Goal: Transaction & Acquisition: Book appointment/travel/reservation

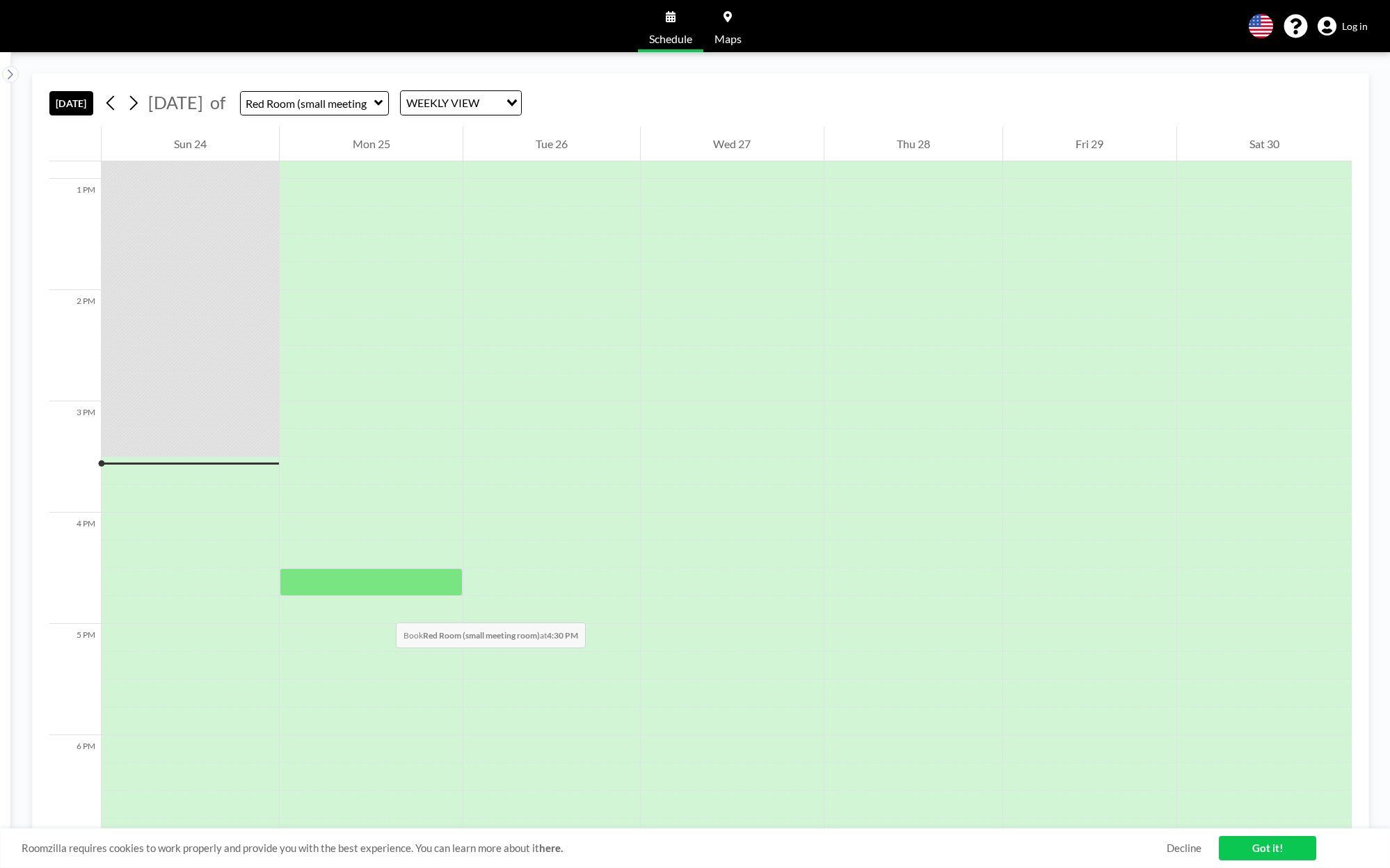
scroll to position [1392, 0]
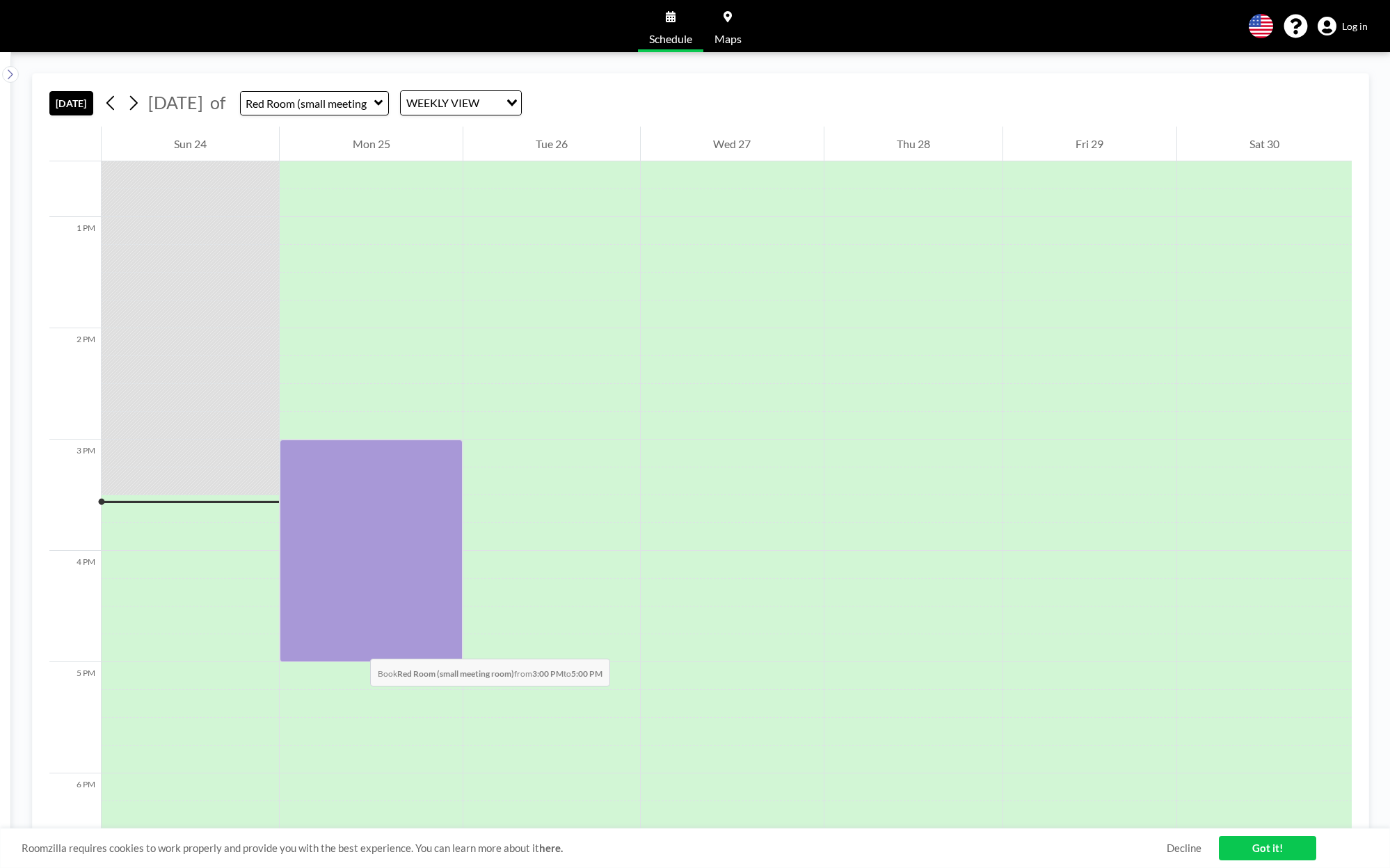
drag, startPoint x: 341, startPoint y: 452, endPoint x: 356, endPoint y: 645, distance: 193.6
click at [356, 645] on div at bounding box center [371, 551] width 182 height 223
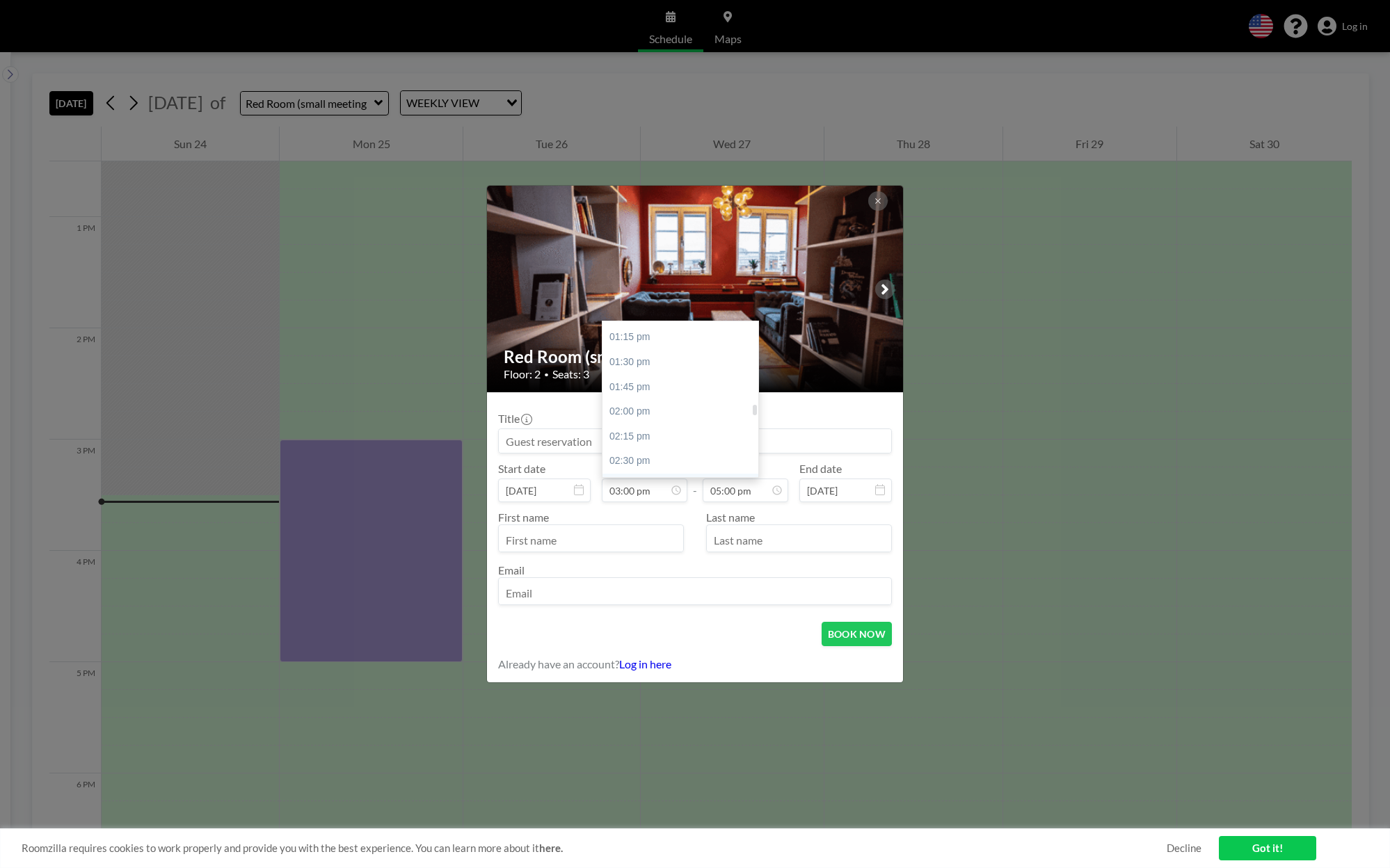
scroll to position [1277, 0]
click at [639, 444] on div "02:00 pm" at bounding box center [684, 443] width 163 height 25
type input "02:00 pm"
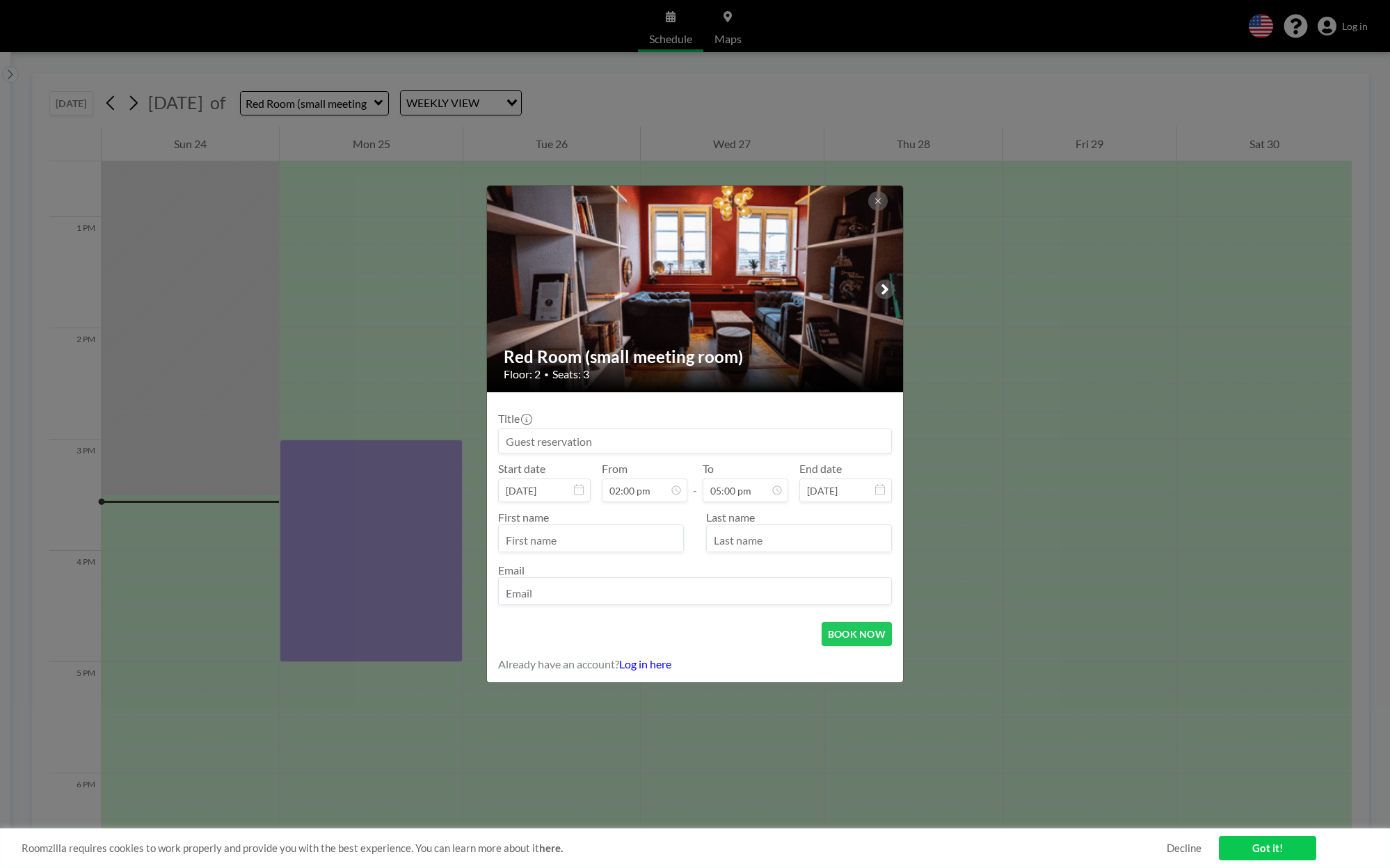
click at [591, 547] on input "text" at bounding box center [591, 540] width 185 height 24
type input "[PERSON_NAME]"
type input "H"
click at [651, 595] on input "email" at bounding box center [695, 593] width 392 height 24
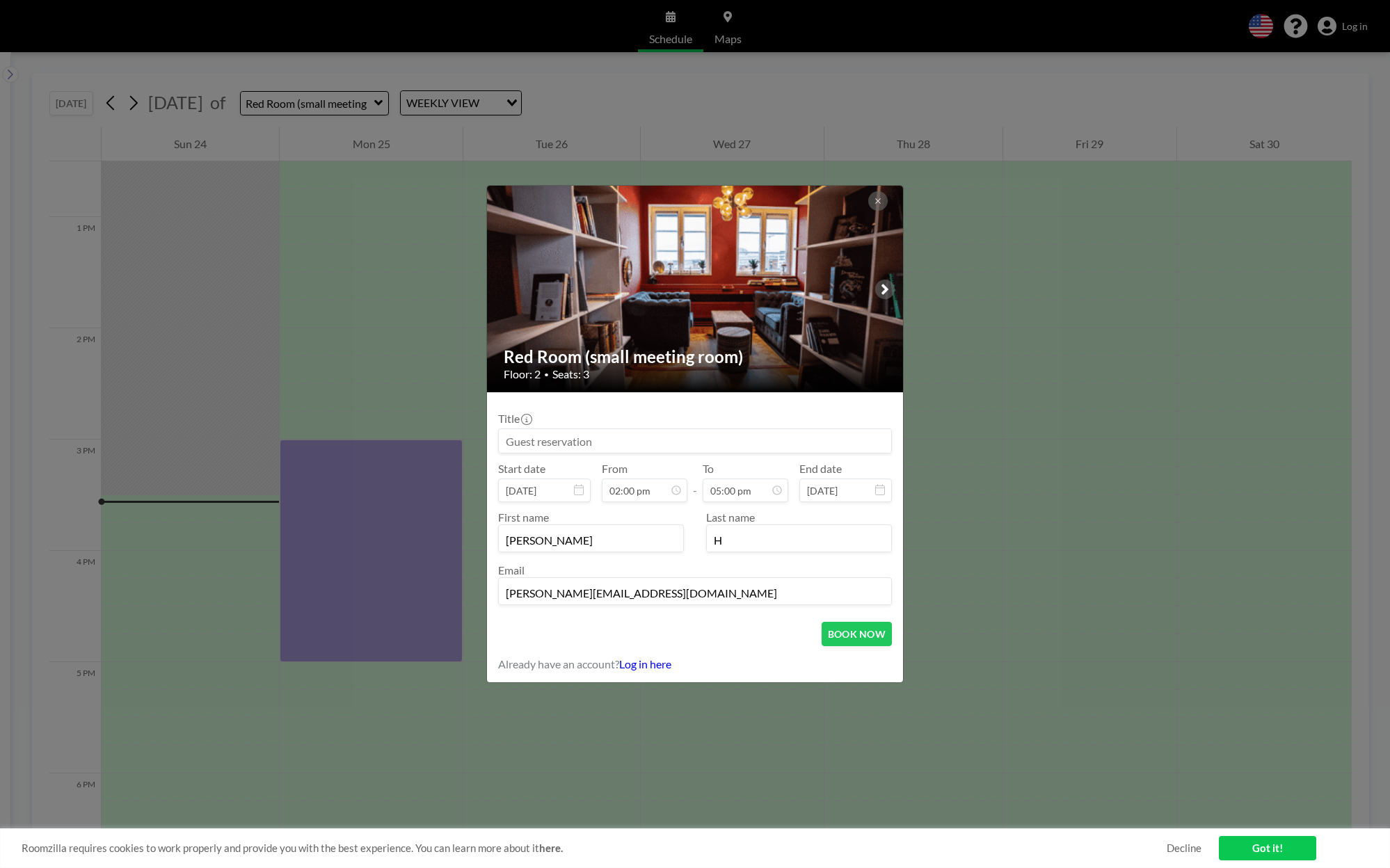
type input "[PERSON_NAME][EMAIL_ADDRESS][DOMAIN_NAME]"
click at [764, 448] on input at bounding box center [695, 441] width 392 height 24
type input "Foto"
click at [856, 637] on button "BOOK NOW" at bounding box center [857, 634] width 70 height 24
